Goal: Task Accomplishment & Management: Manage account settings

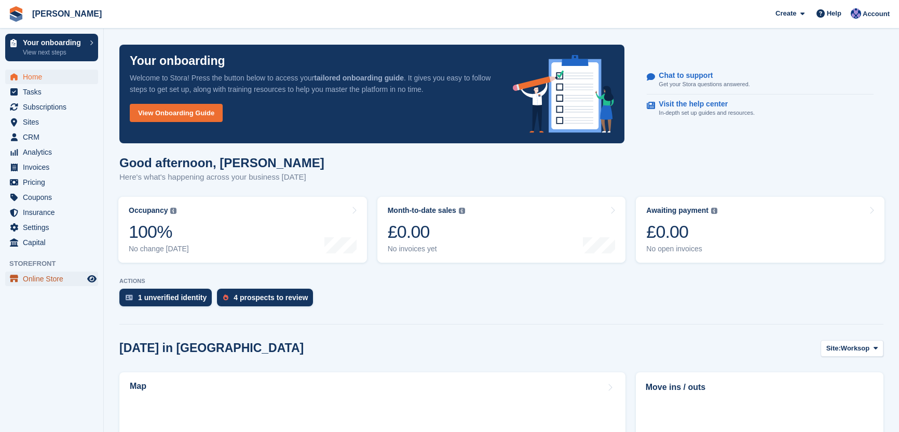
click at [25, 278] on span "Online Store" at bounding box center [54, 279] width 62 height 15
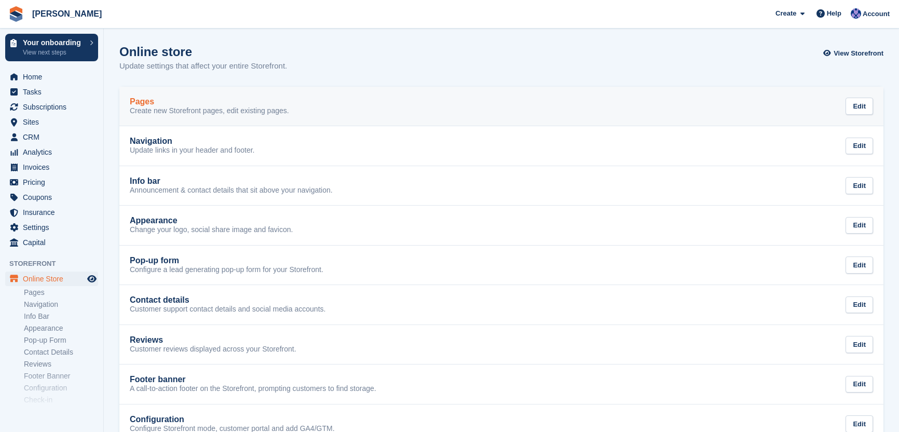
click at [224, 112] on p "Create new Storefront pages, edit existing pages." at bounding box center [209, 110] width 159 height 9
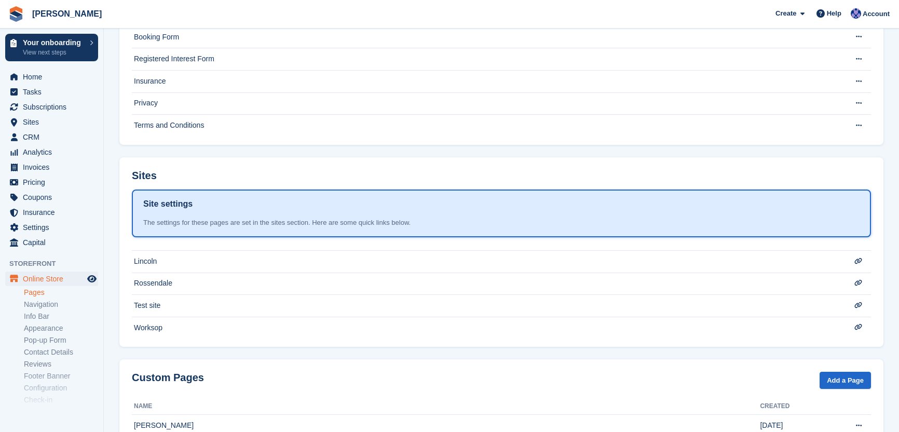
scroll to position [164, 0]
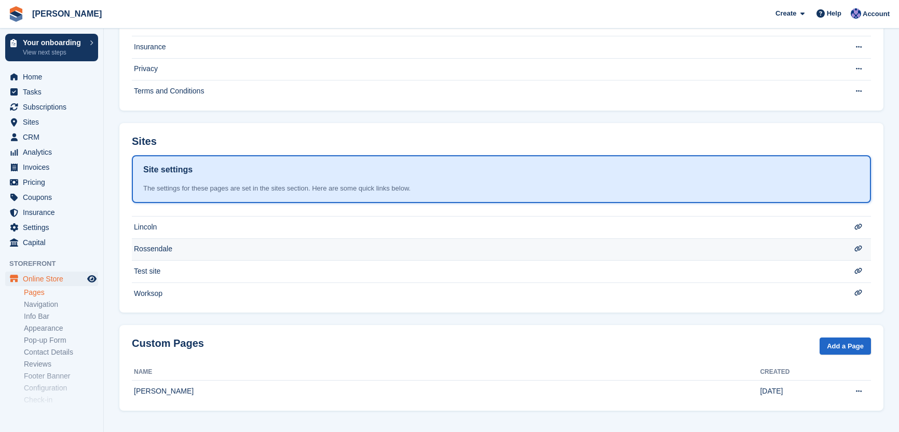
click at [160, 251] on td "Rossendale" at bounding box center [483, 249] width 703 height 22
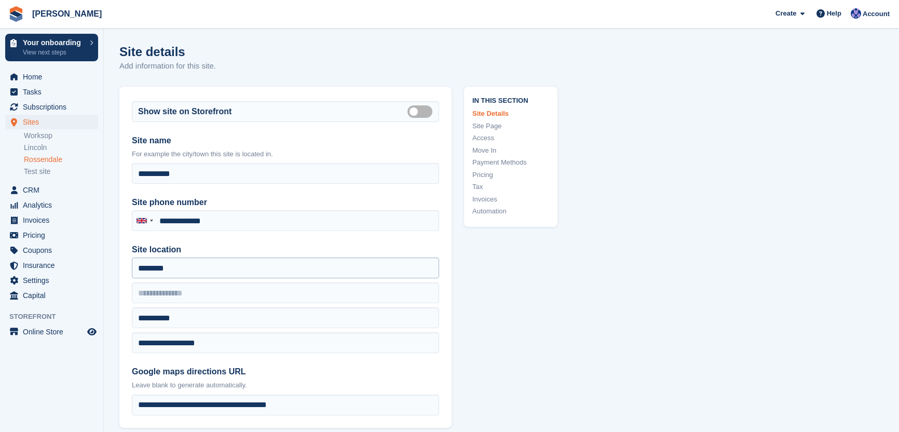
type input "**********"
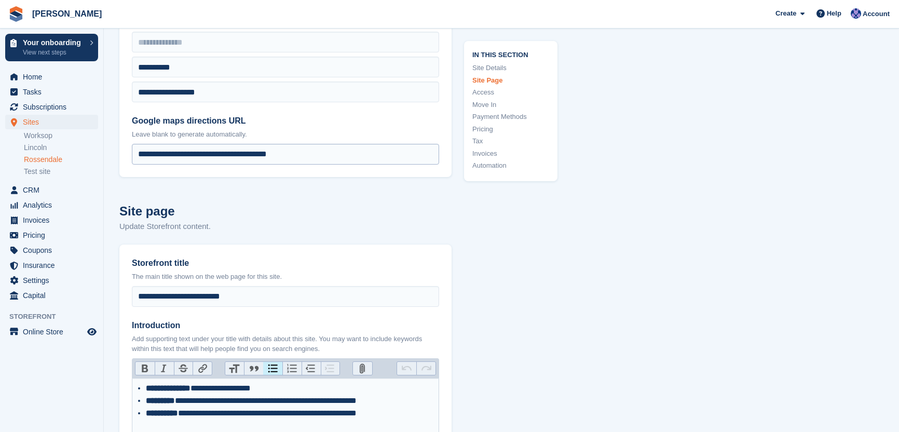
scroll to position [275, 0]
